Goal: Use online tool/utility: Use online tool/utility

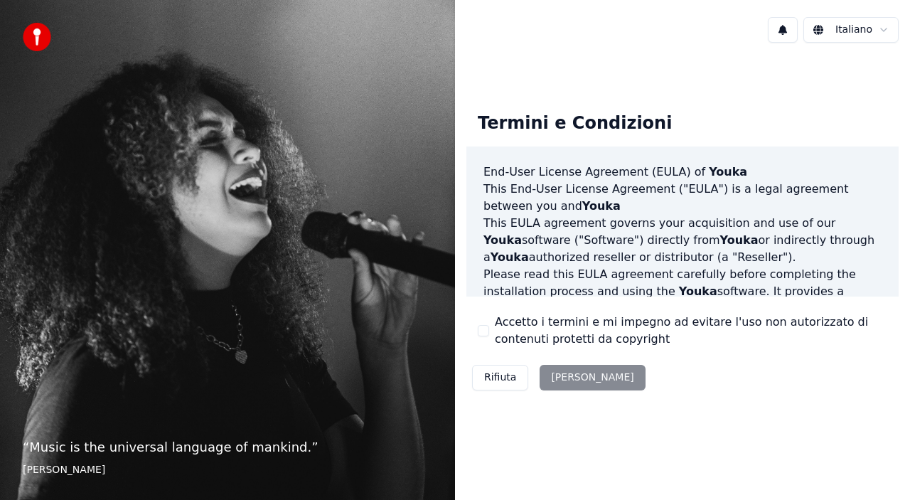
click at [485, 332] on button "Accetto i termini e mi impegno ad evitare l'uso non autorizzato di contenuti pr…" at bounding box center [483, 330] width 11 height 11
click at [573, 380] on button "[PERSON_NAME]" at bounding box center [592, 378] width 105 height 26
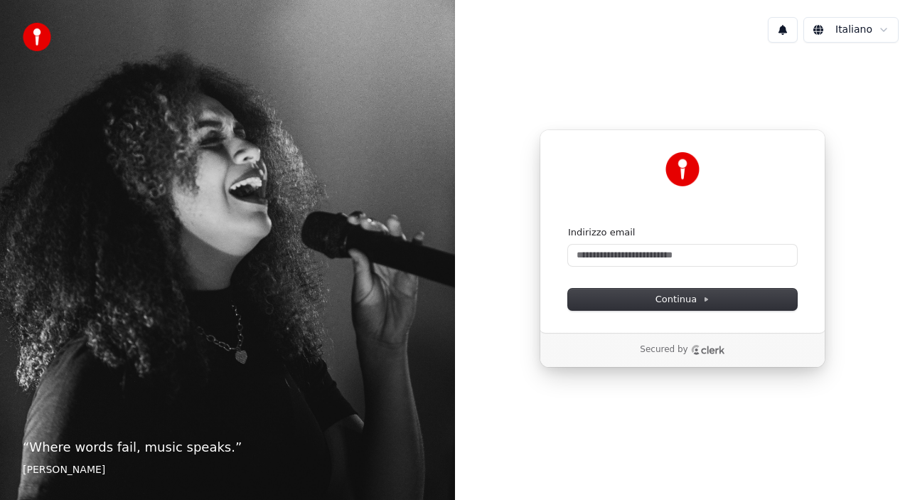
click at [646, 351] on p "Secured by" at bounding box center [664, 349] width 48 height 11
click at [642, 260] on input "Indirizzo email" at bounding box center [682, 255] width 229 height 21
click at [713, 300] on button "Continua" at bounding box center [682, 299] width 229 height 21
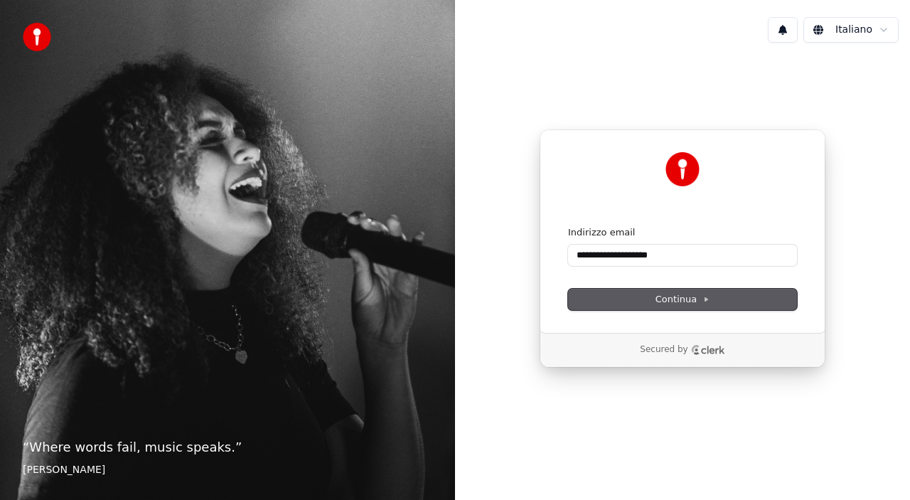
type input "**********"
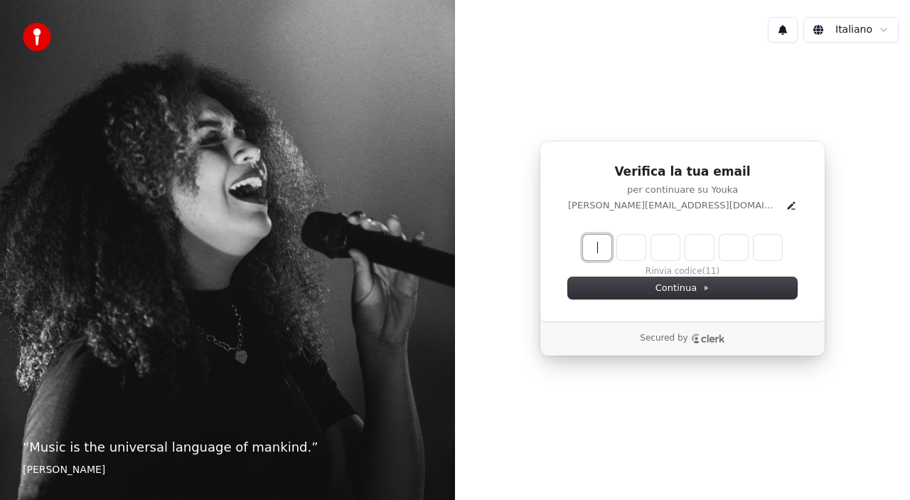
click at [595, 246] on input "Enter verification code" at bounding box center [697, 248] width 228 height 26
type input "******"
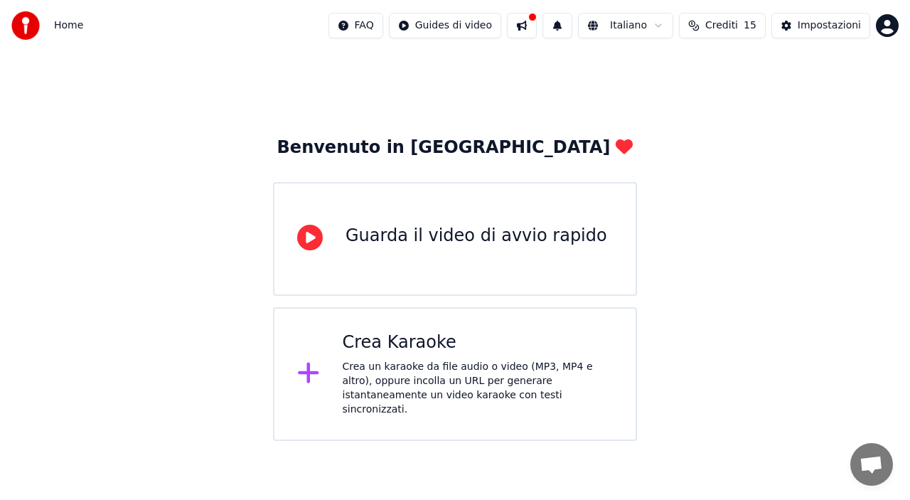
click at [448, 365] on div "Crea un karaoke da file audio o video (MP3, MP4 e altro), oppure incolla un URL…" at bounding box center [478, 388] width 271 height 57
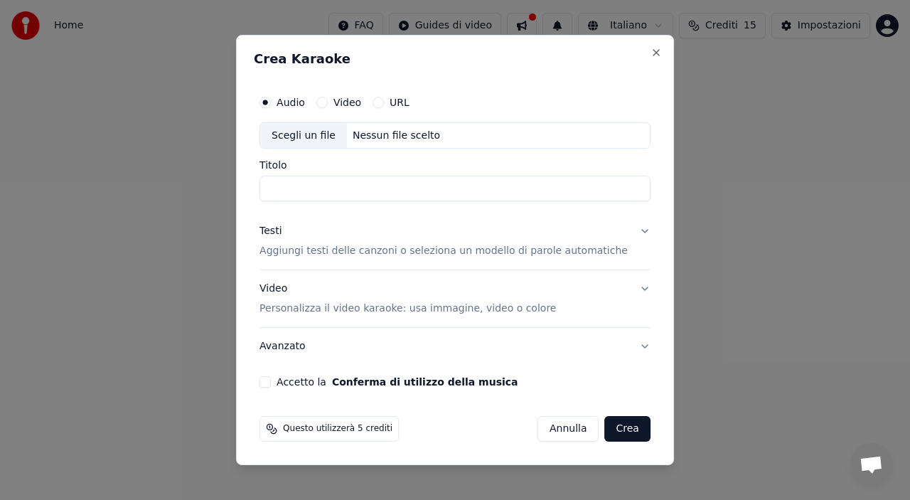
click at [408, 103] on label "URL" at bounding box center [400, 102] width 20 height 10
click at [384, 103] on button "URL" at bounding box center [378, 102] width 11 height 11
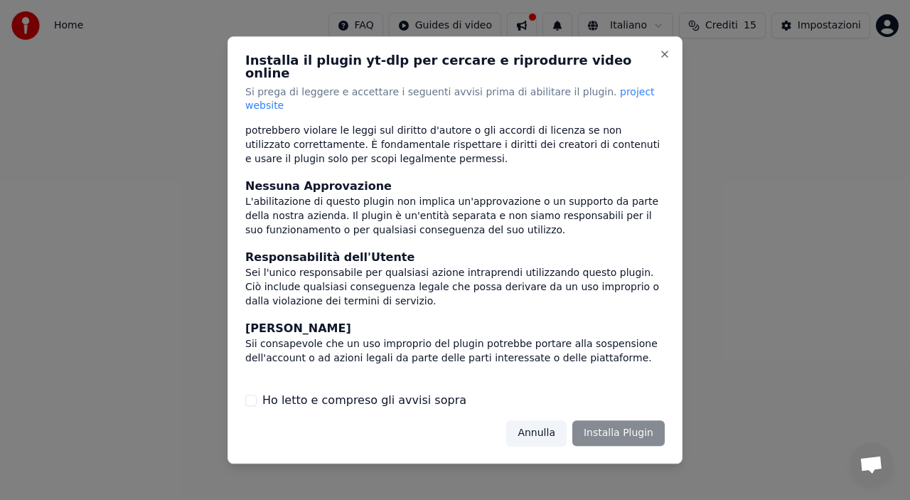
scroll to position [137, 0]
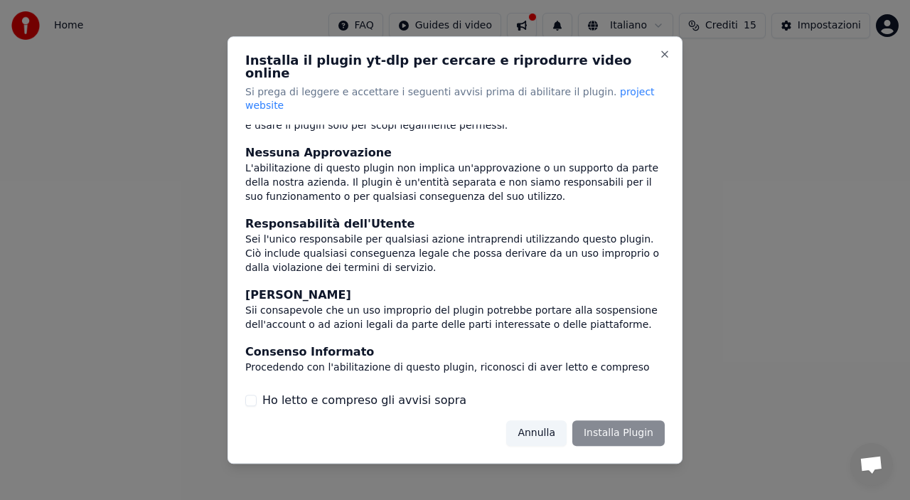
click at [410, 392] on label "Ho letto e compreso gli avvisi sopra" at bounding box center [364, 400] width 204 height 17
click at [257, 395] on button "Ho letto e compreso gli avvisi sopra" at bounding box center [250, 400] width 11 height 11
click at [599, 421] on button "Installa Plugin" at bounding box center [619, 433] width 92 height 26
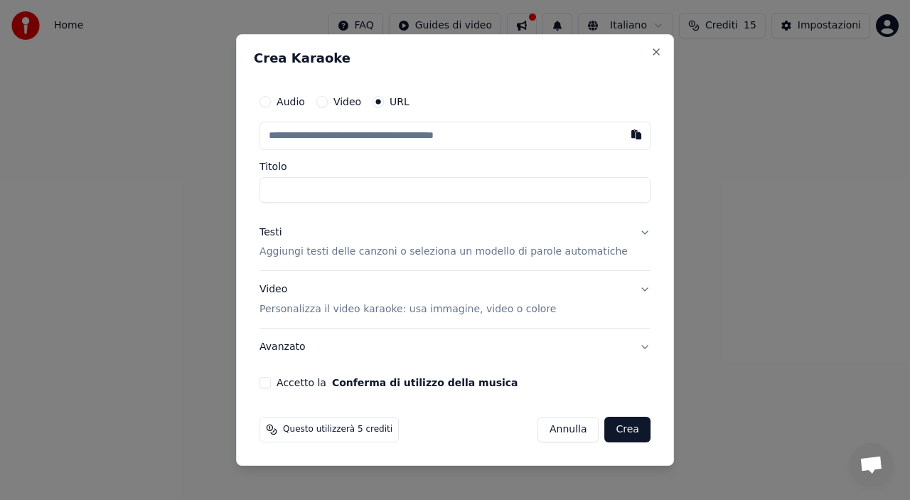
click at [563, 432] on button "Annulla" at bounding box center [569, 430] width 62 height 26
